Goal: Communication & Community: Answer question/provide support

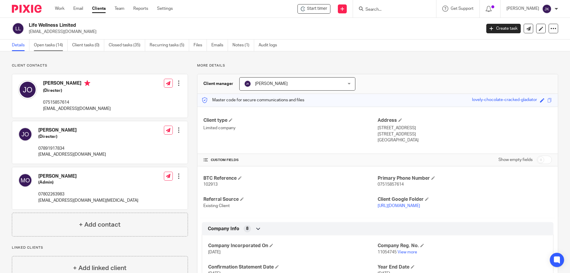
click at [59, 47] on link "Open tasks (14)" at bounding box center [51, 46] width 34 height 12
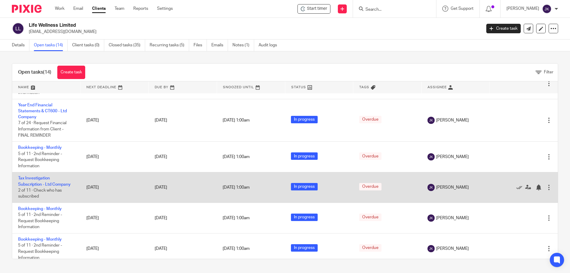
scroll to position [178, 0]
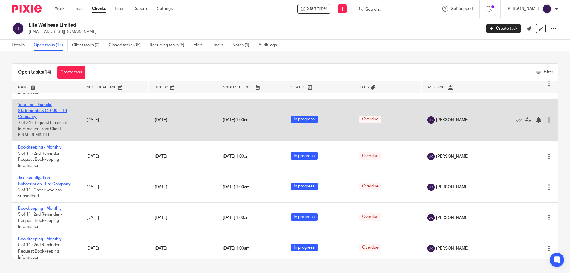
click at [45, 111] on link "Year End Financial Statements & CT600 - Ltd Company" at bounding box center [42, 111] width 49 height 16
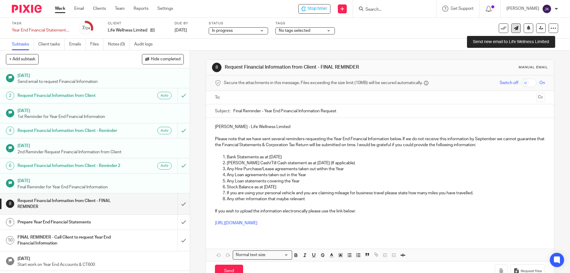
click at [515, 27] on link at bounding box center [517, 28] width 10 height 10
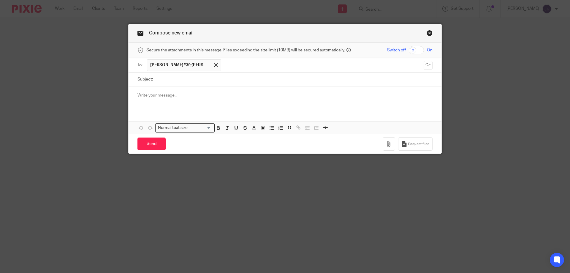
click at [224, 65] on input "text" at bounding box center [322, 65] width 197 height 12
click at [172, 85] on input "Subject:" at bounding box center [294, 79] width 277 height 13
type input "Queries - Life Wellness"
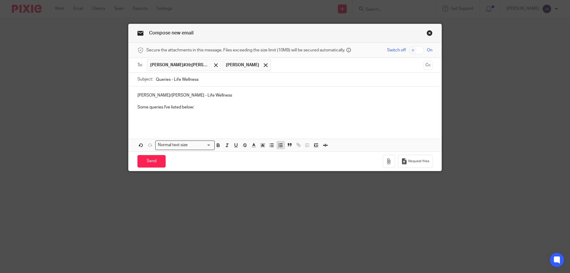
click at [280, 145] on icon "button" at bounding box center [280, 145] width 5 height 5
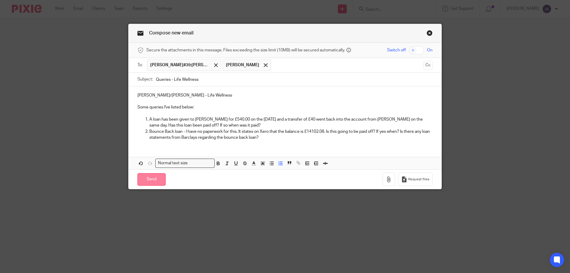
click at [141, 179] on input "Send" at bounding box center [152, 179] width 28 height 13
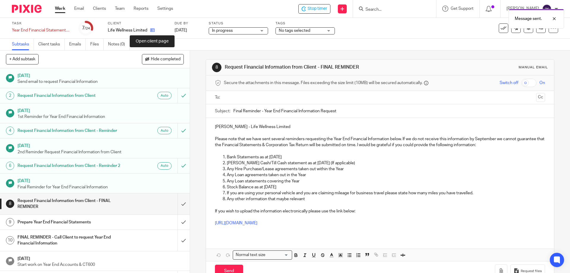
click at [154, 31] on icon at bounding box center [152, 30] width 4 height 4
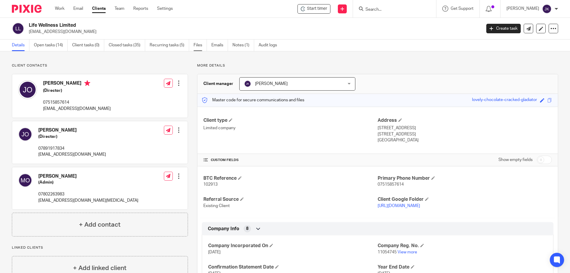
click at [204, 44] on link "Files" at bounding box center [200, 46] width 13 height 12
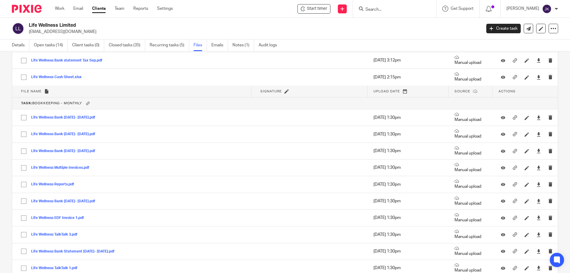
scroll to position [6737, 0]
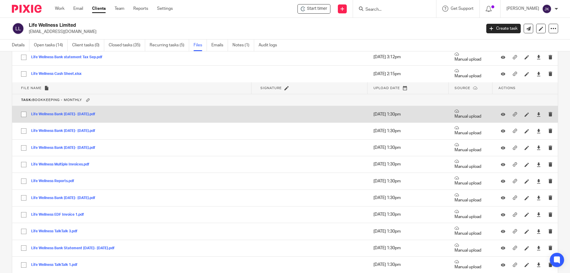
click at [84, 116] on button "Life Wellness Bank [DATE]- [DATE].pdf" at bounding box center [65, 114] width 69 height 4
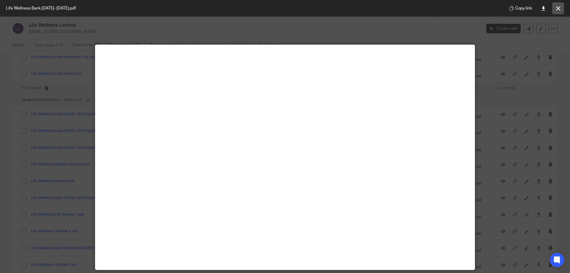
click at [561, 11] on button at bounding box center [559, 8] width 12 height 12
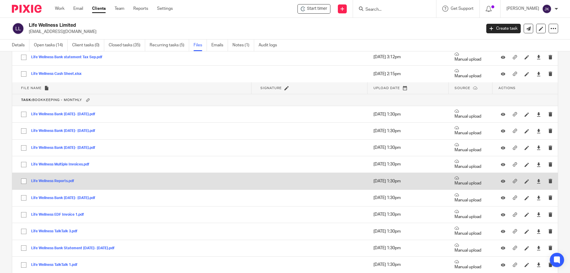
click at [46, 180] on button "Life Wellness Reports.pdf" at bounding box center [55, 181] width 48 height 4
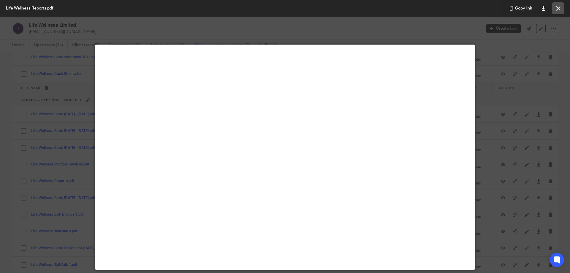
click at [560, 9] on icon at bounding box center [559, 8] width 4 height 4
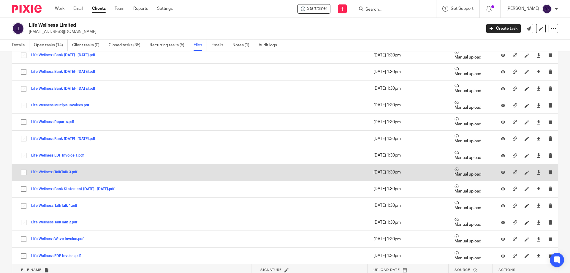
scroll to position [6797, 0]
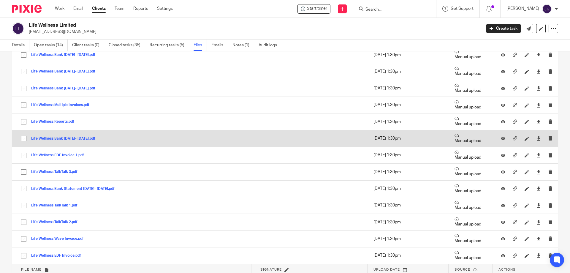
click at [73, 140] on button "Life Wellness Bank [DATE]- [DATE].pdf" at bounding box center [65, 139] width 69 height 4
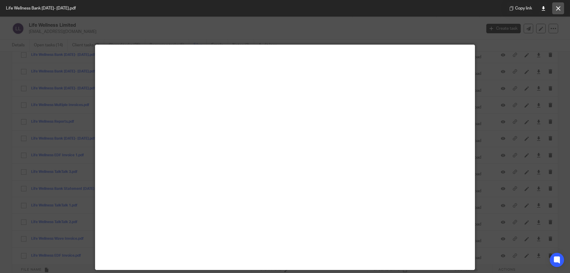
click at [554, 8] on button at bounding box center [559, 8] width 12 height 12
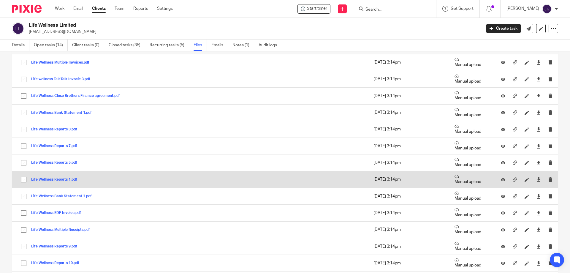
scroll to position [7034, 0]
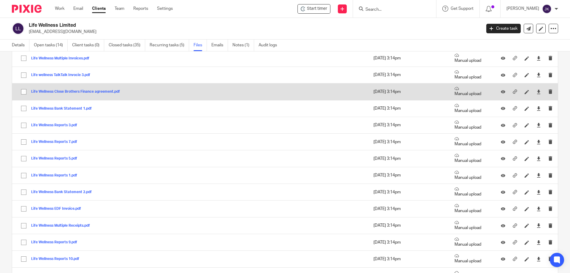
click at [83, 93] on button "Life Wellness Close Brothers Finance agreement.pdf" at bounding box center [77, 92] width 93 height 4
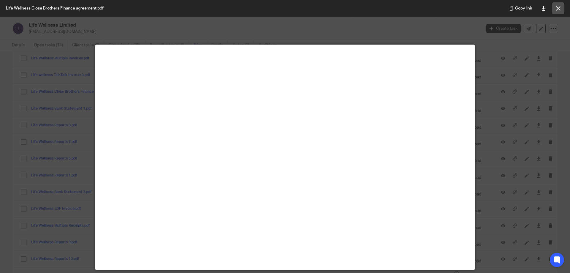
click at [556, 5] on button at bounding box center [559, 8] width 12 height 12
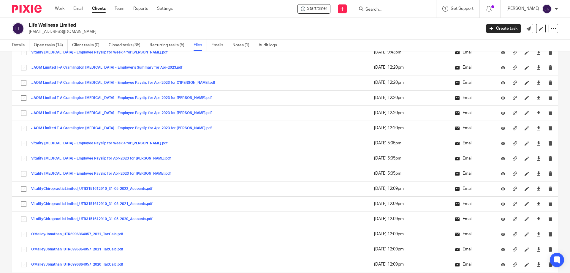
scroll to position [0, 0]
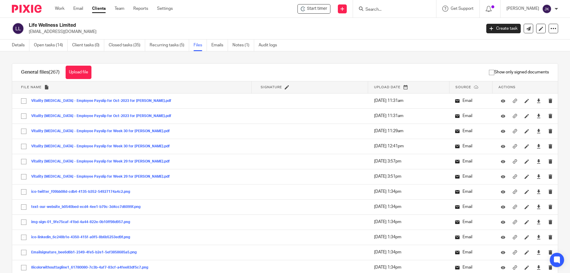
click at [522, 12] on div "[PERSON_NAME]" at bounding box center [533, 9] width 52 height 10
click at [526, 40] on li "Logout" at bounding box center [532, 43] width 39 height 9
